Goal: Check status: Check status

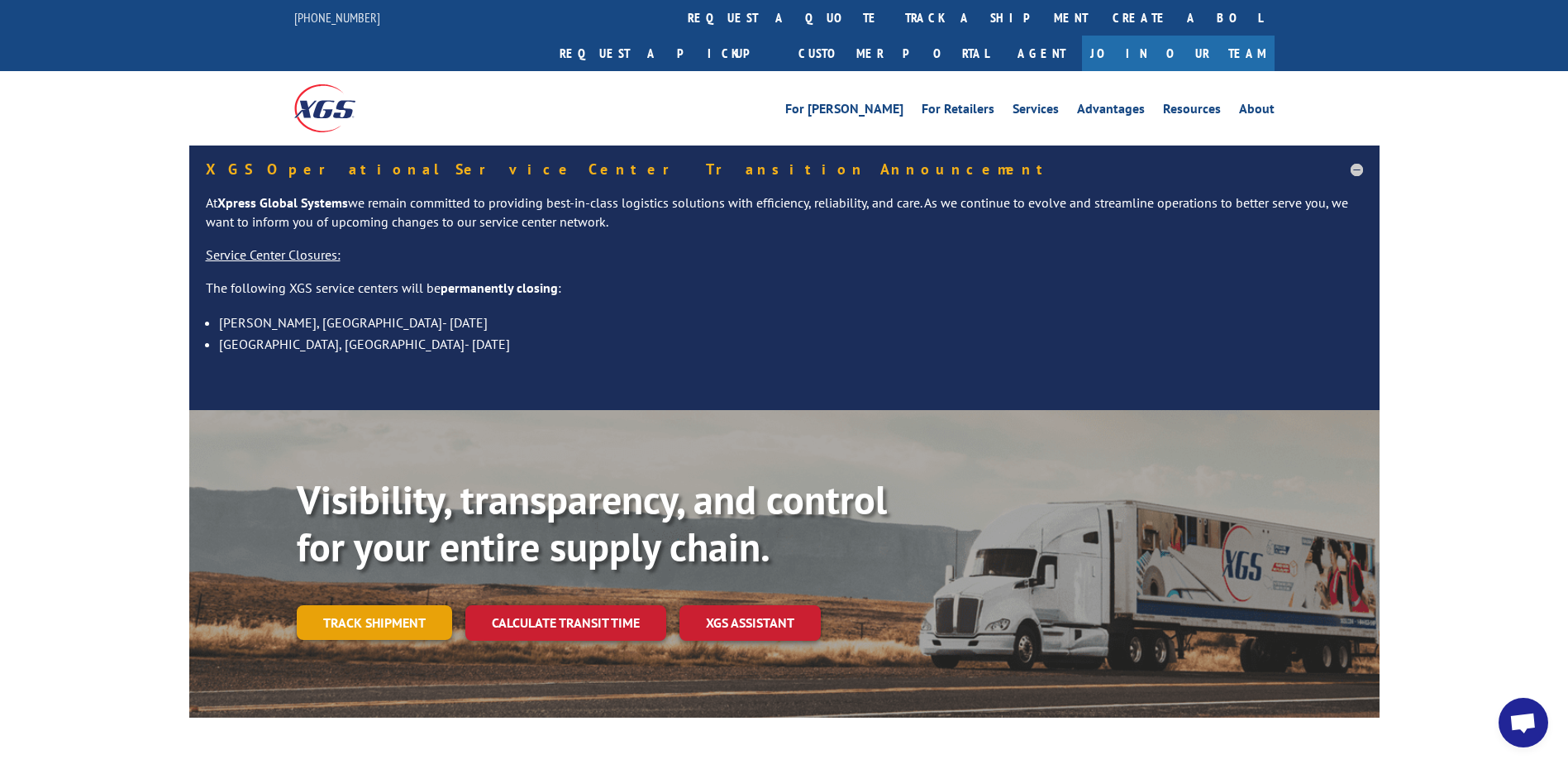
click at [392, 605] on link "Track shipment" at bounding box center [375, 622] width 156 height 34
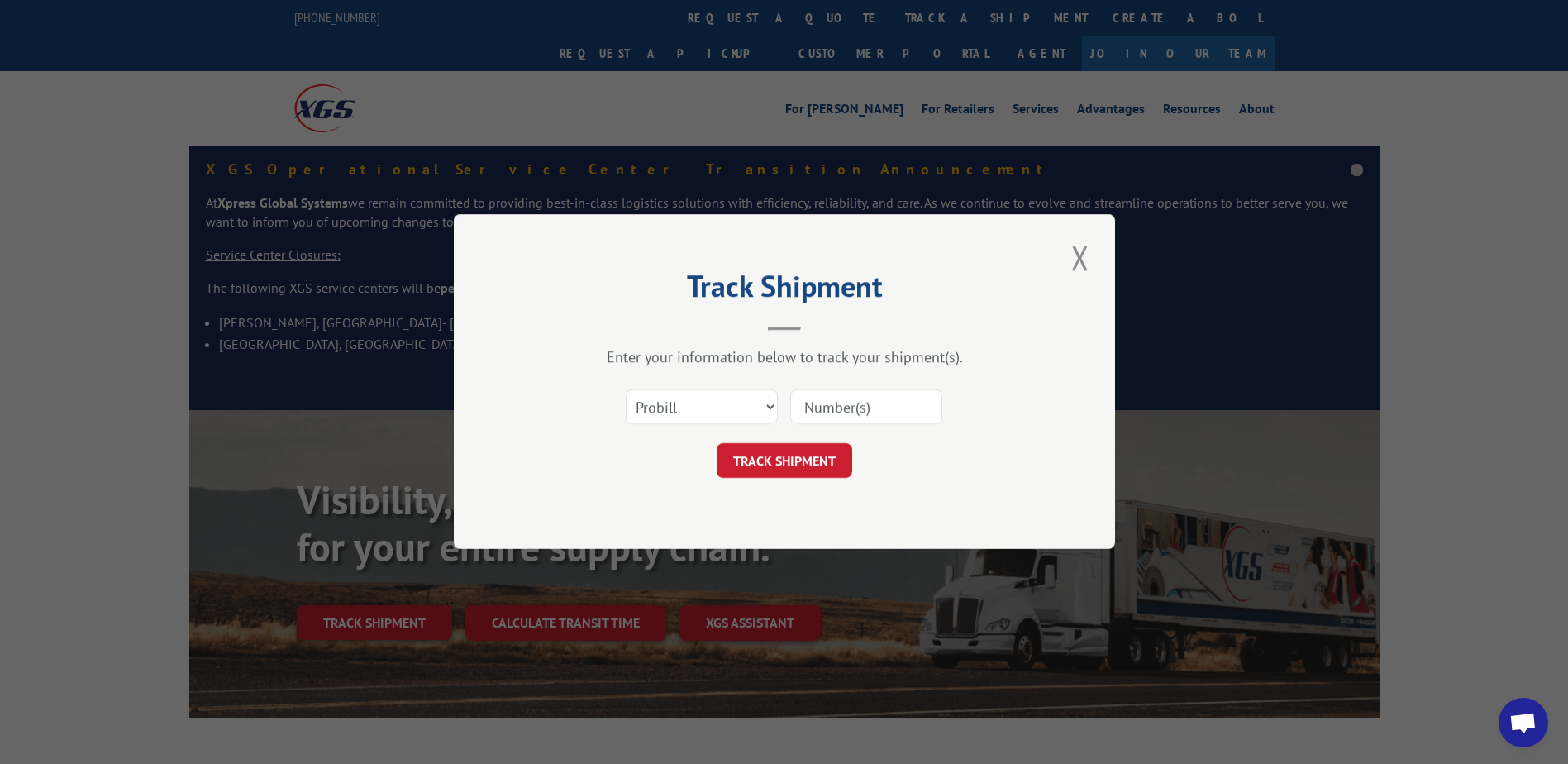
click at [1100, 251] on div "Track Shipment Enter your information below to track your shipment(s). Select c…" at bounding box center [784, 381] width 662 height 335
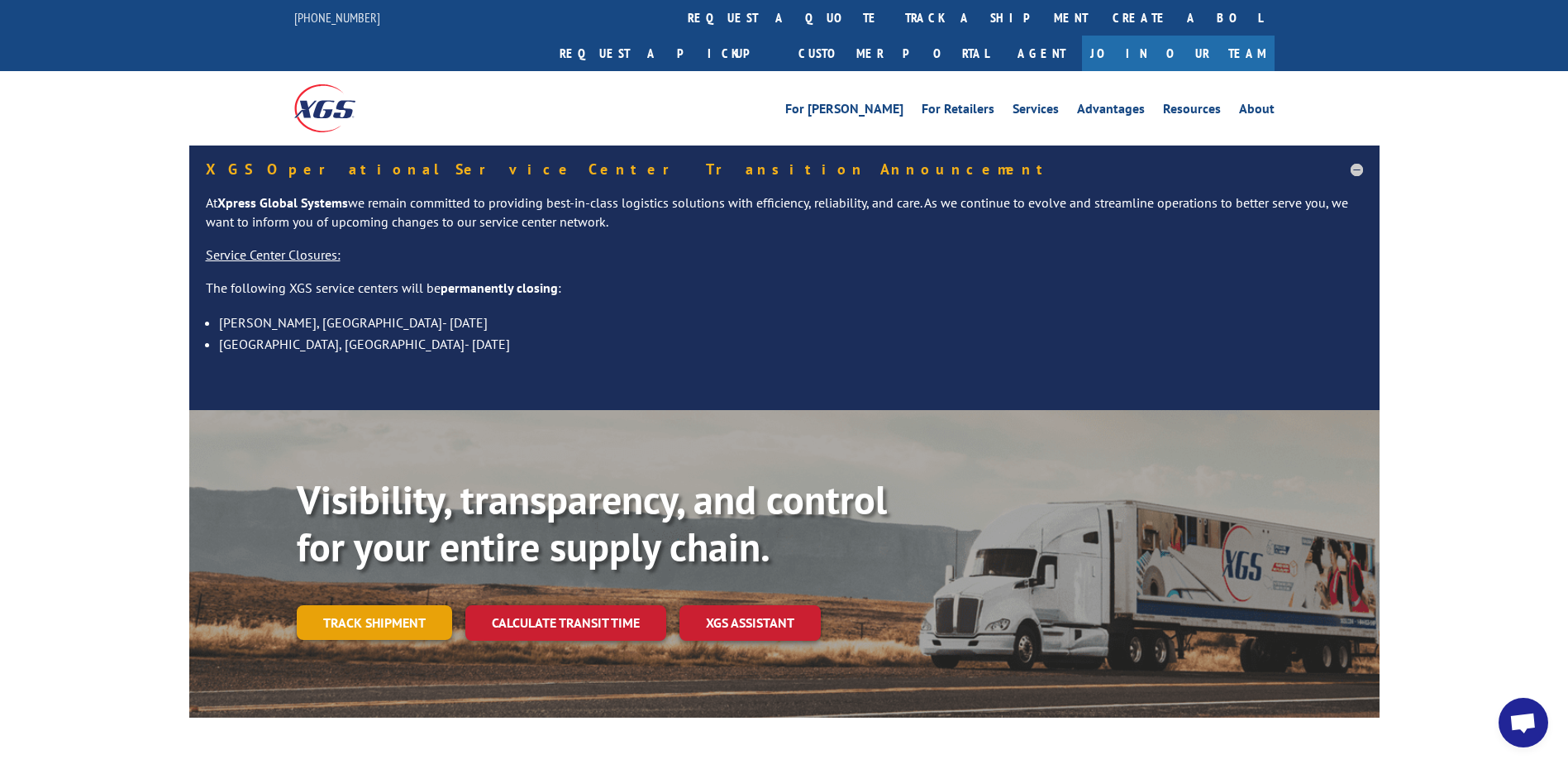
click at [377, 605] on link "Track shipment" at bounding box center [375, 622] width 156 height 34
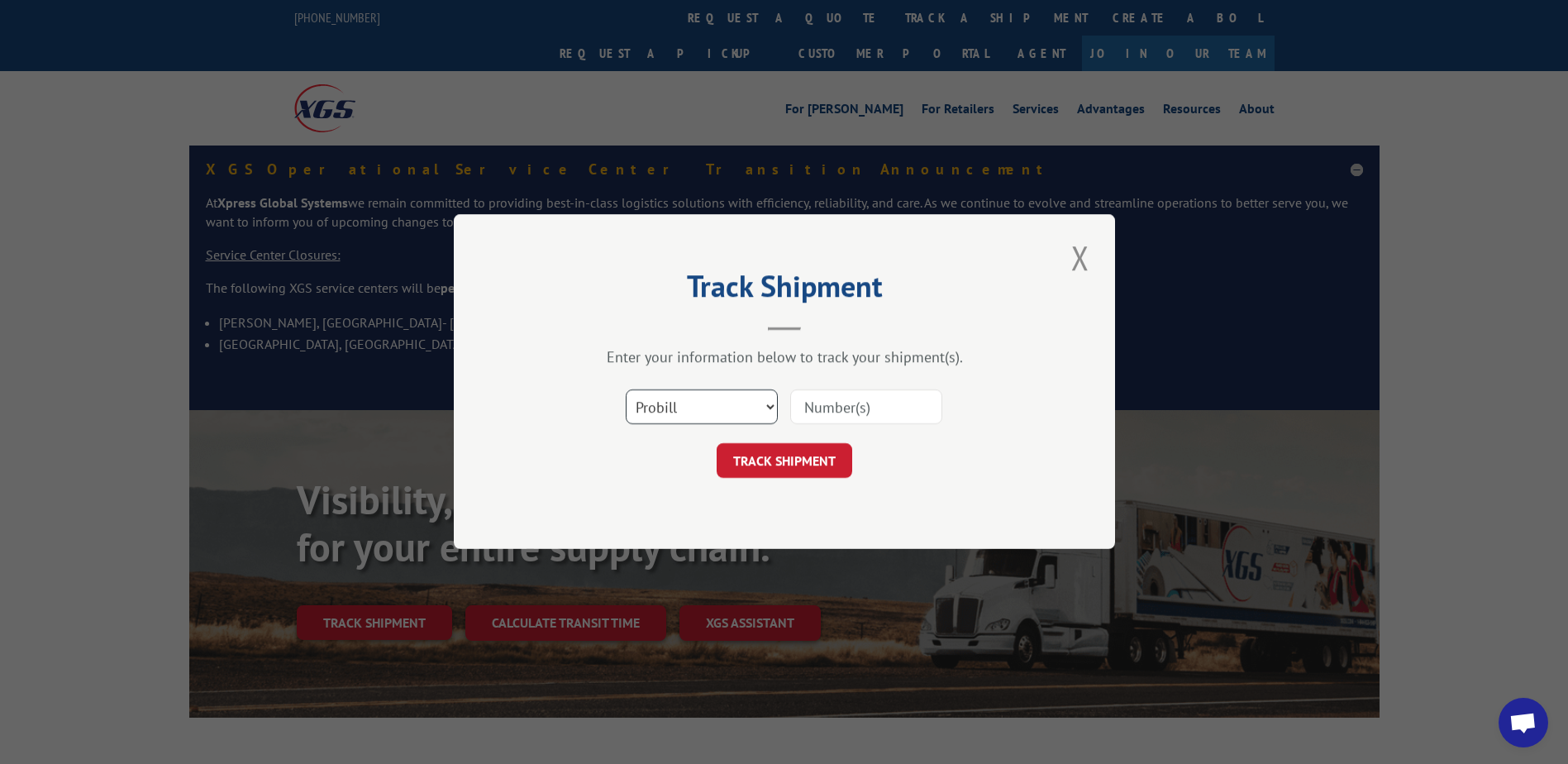
click at [776, 413] on select "Select category... Probill BOL PO" at bounding box center [702, 407] width 152 height 34
click at [873, 416] on input at bounding box center [866, 407] width 152 height 34
type input "17537211"
click at [755, 474] on button "TRACK SHIPMENT" at bounding box center [784, 460] width 136 height 34
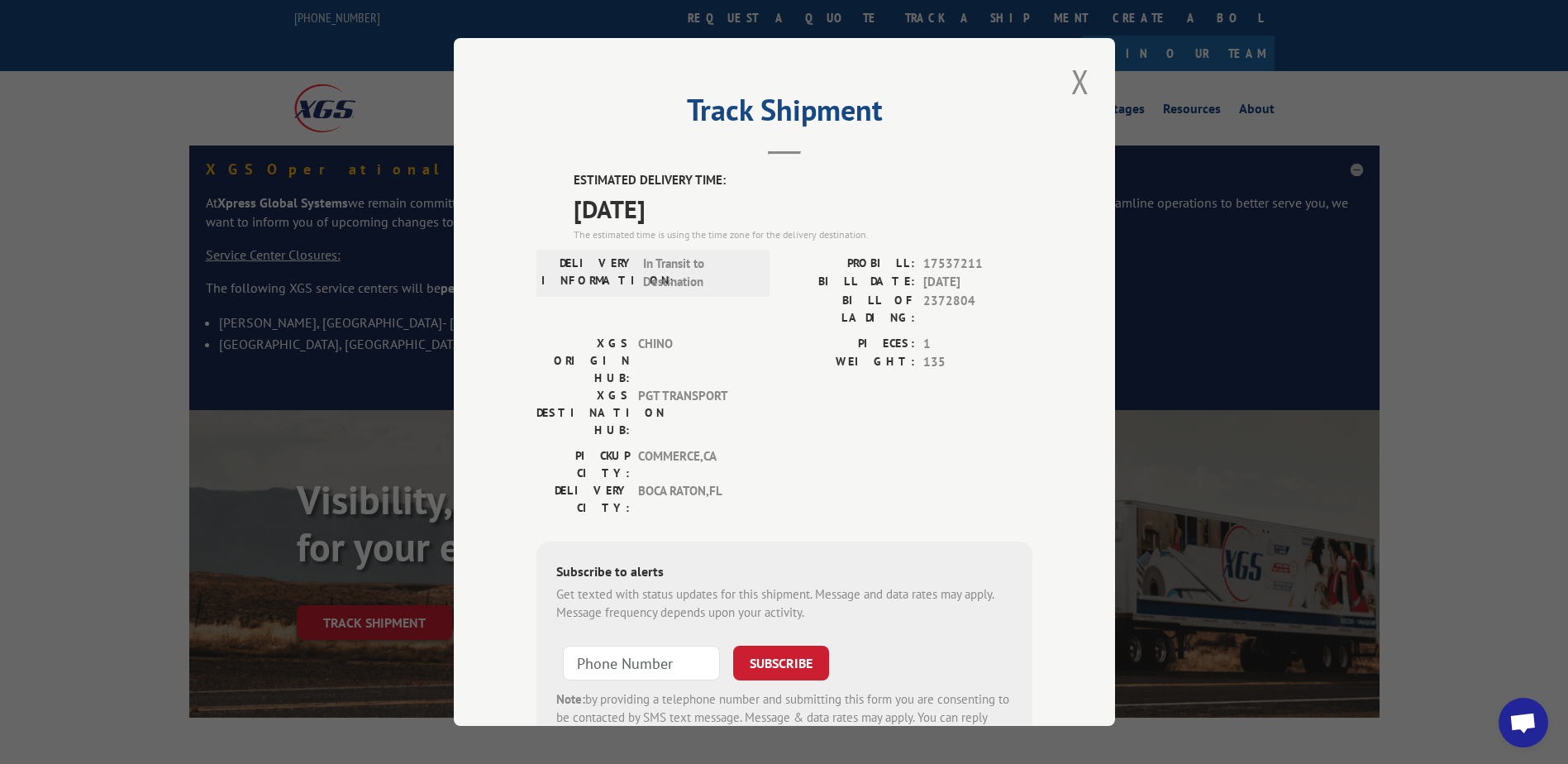
click at [1229, 560] on div "Track Shipment ESTIMATED DELIVERY TIME: [DATE] The estimated time is using the …" at bounding box center [784, 382] width 1568 height 764
click at [1077, 87] on button "Close modal" at bounding box center [1080, 82] width 28 height 45
